Goal: Task Accomplishment & Management: Manage account settings

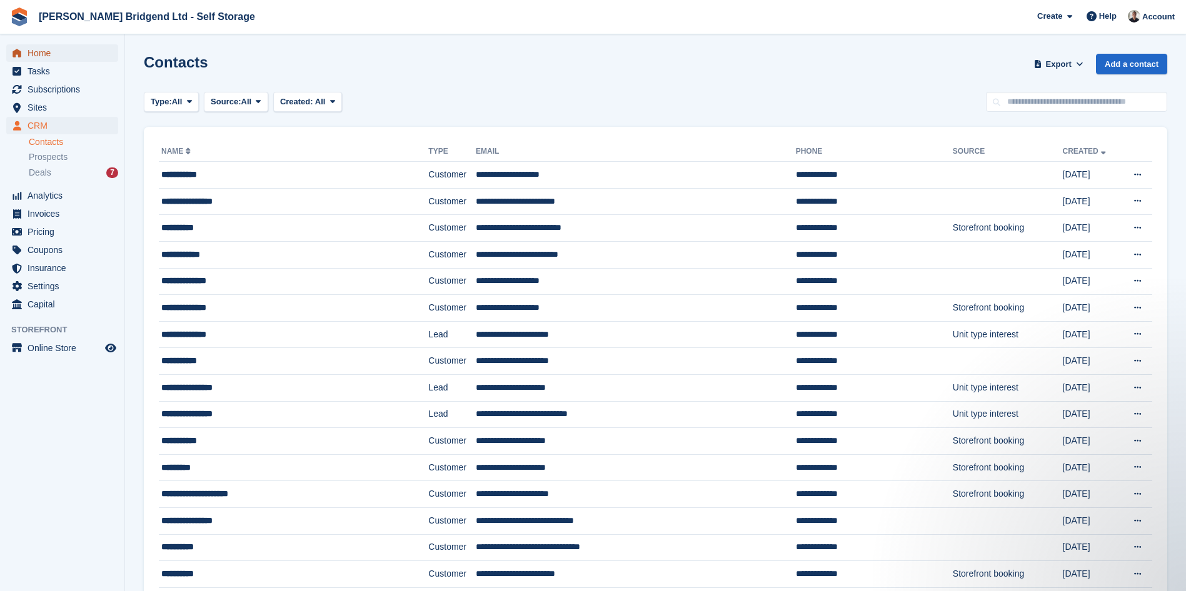
click at [73, 54] on span "Home" at bounding box center [65, 53] width 75 height 18
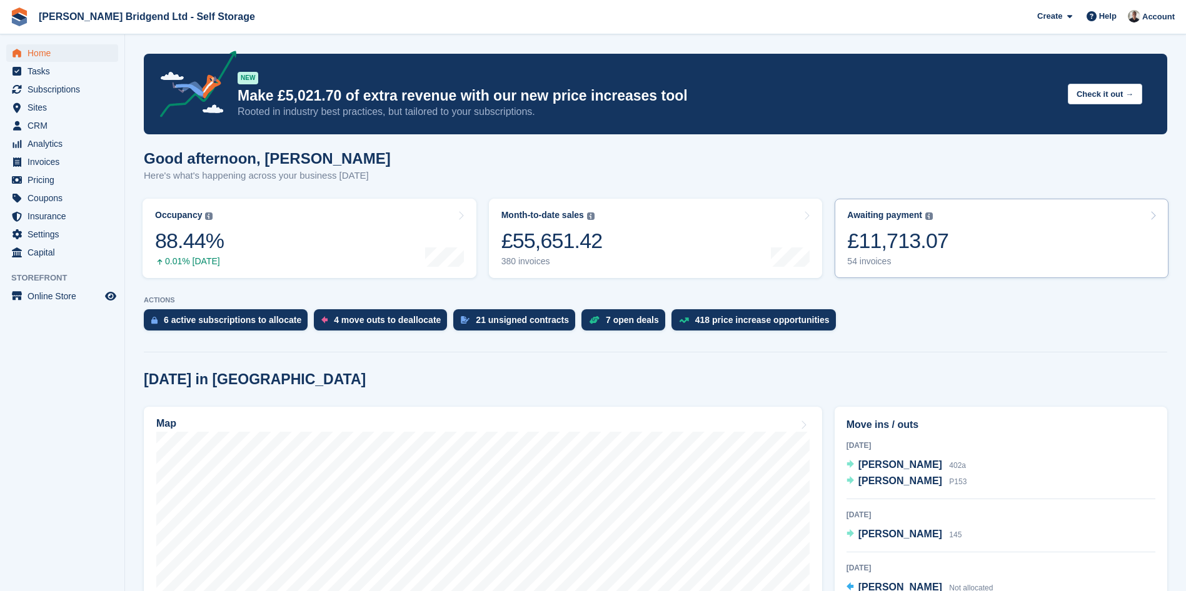
click at [1018, 240] on link "Awaiting payment The total outstanding balance on all open invoices. £11,713.07…" at bounding box center [1002, 238] width 334 height 79
